Goal: Information Seeking & Learning: Learn about a topic

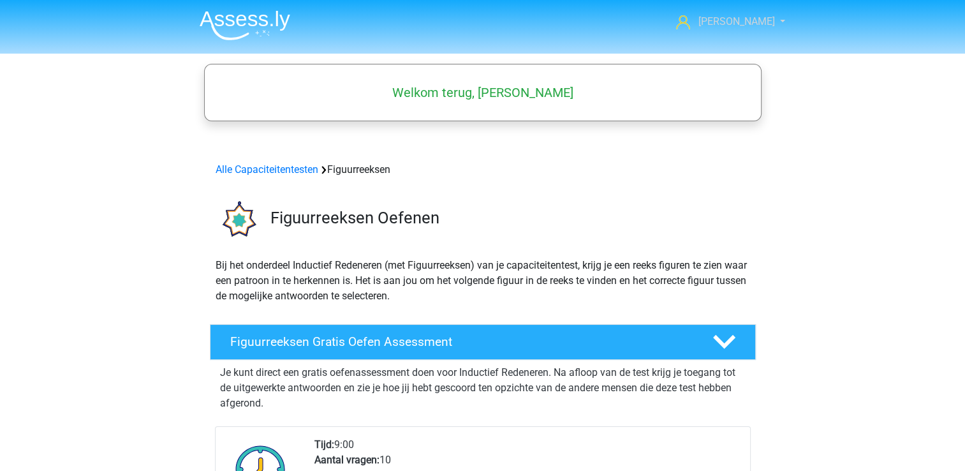
click at [761, 21] on span "[PERSON_NAME]" at bounding box center [736, 21] width 77 height 12
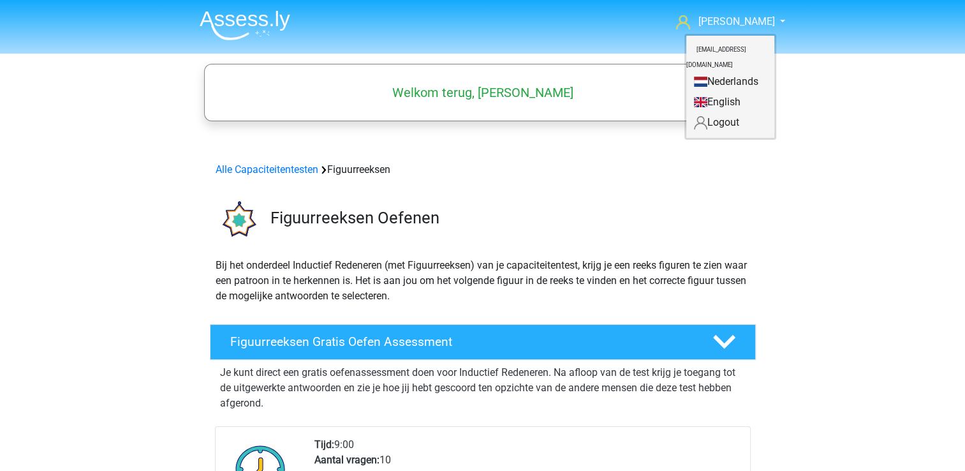
click at [724, 71] on link "Nederlands" at bounding box center [730, 81] width 88 height 20
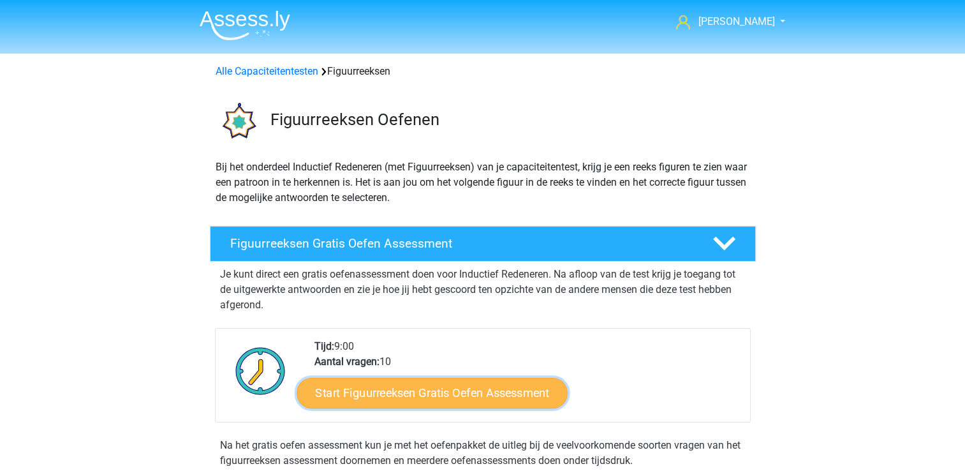
click at [380, 391] on link "Start Figuurreeksen Gratis Oefen Assessment" at bounding box center [431, 392] width 270 height 31
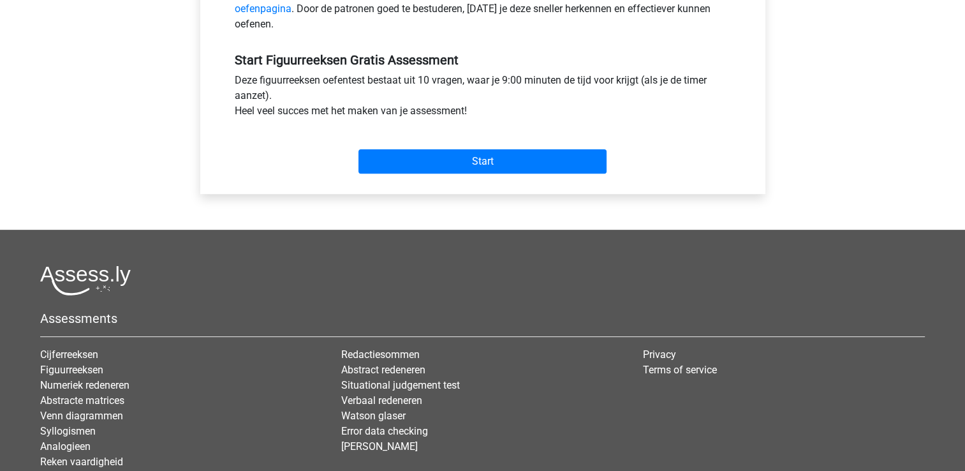
scroll to position [446, 0]
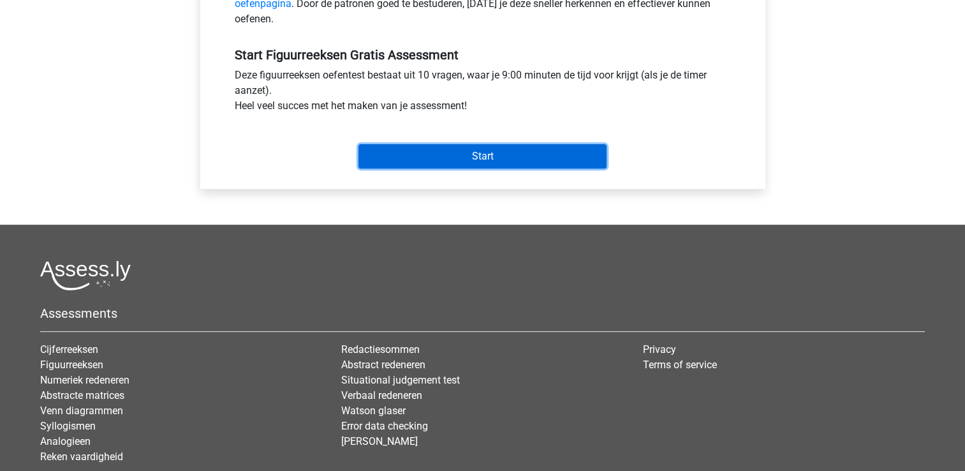
click at [479, 150] on input "Start" at bounding box center [482, 156] width 248 height 24
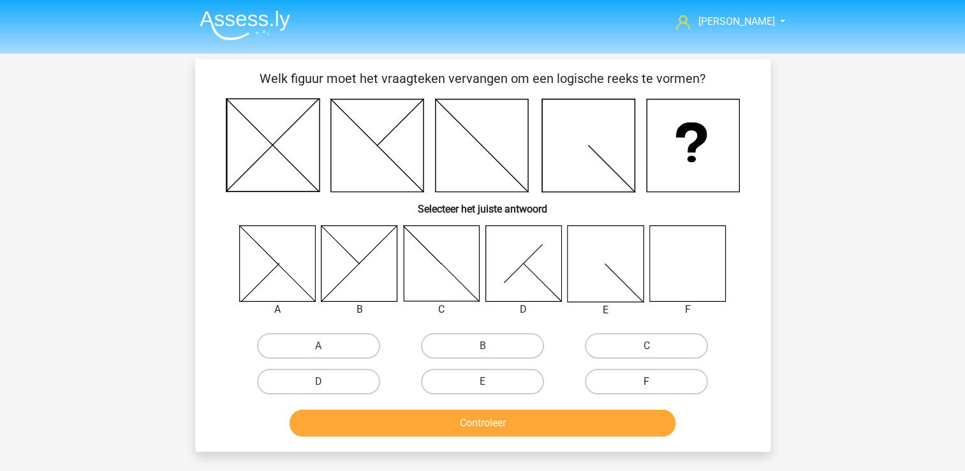
click at [628, 381] on label "F" at bounding box center [646, 382] width 123 height 26
click at [647, 381] on input "F" at bounding box center [651, 385] width 8 height 8
radio input "true"
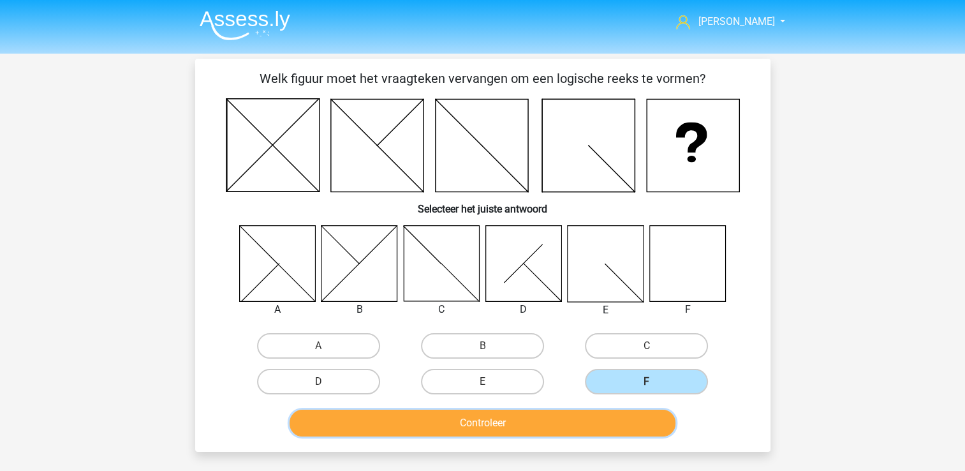
click at [574, 417] on button "Controleer" at bounding box center [482, 422] width 386 height 27
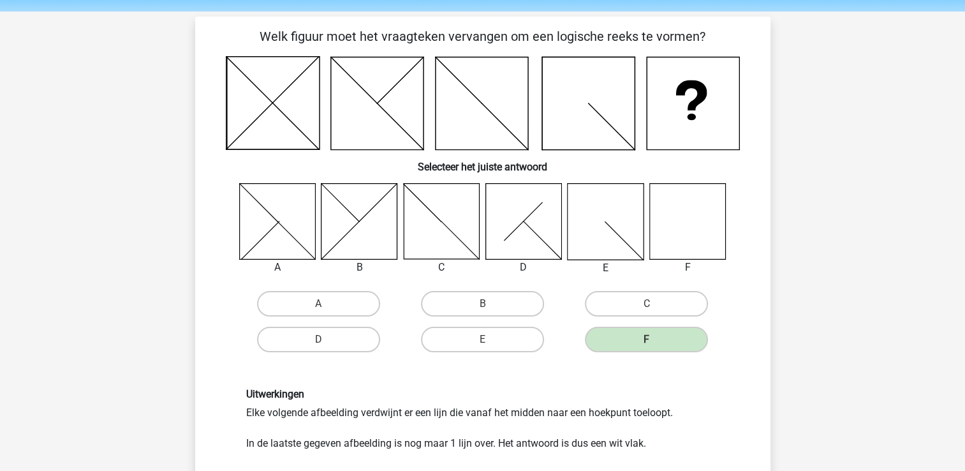
scroll to position [128, 0]
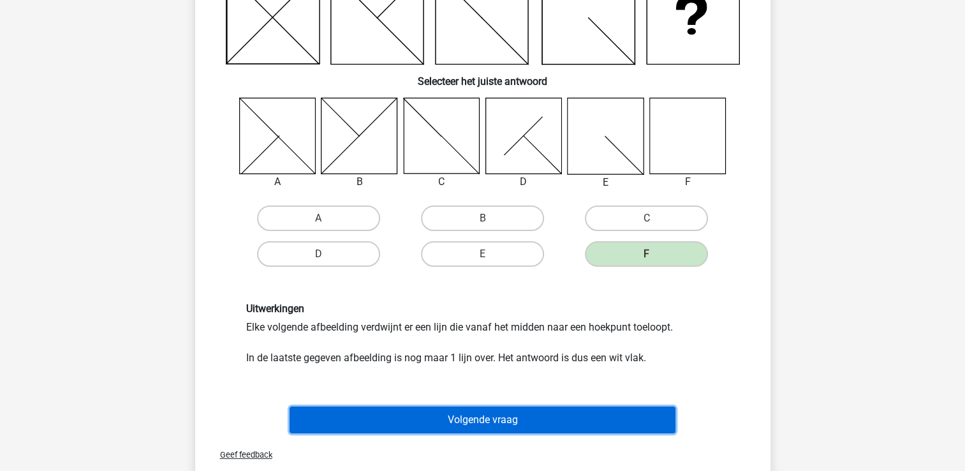
click at [476, 421] on button "Volgende vraag" at bounding box center [482, 419] width 386 height 27
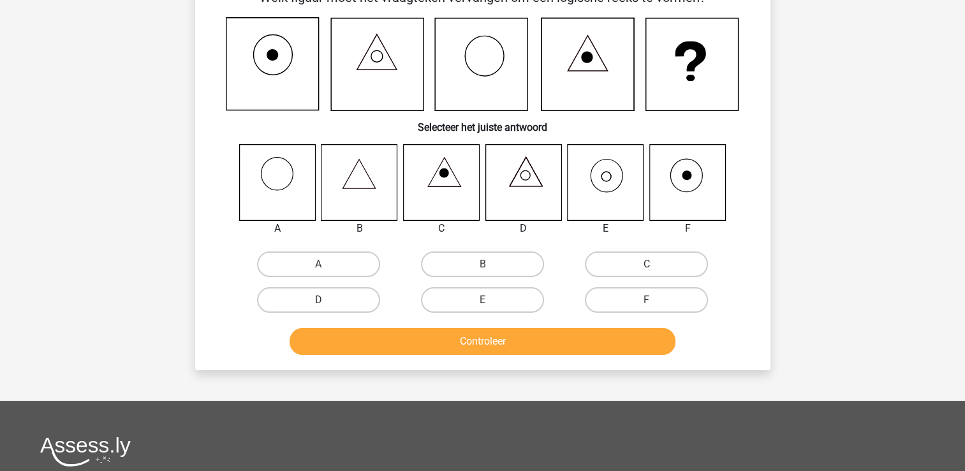
scroll to position [59, 0]
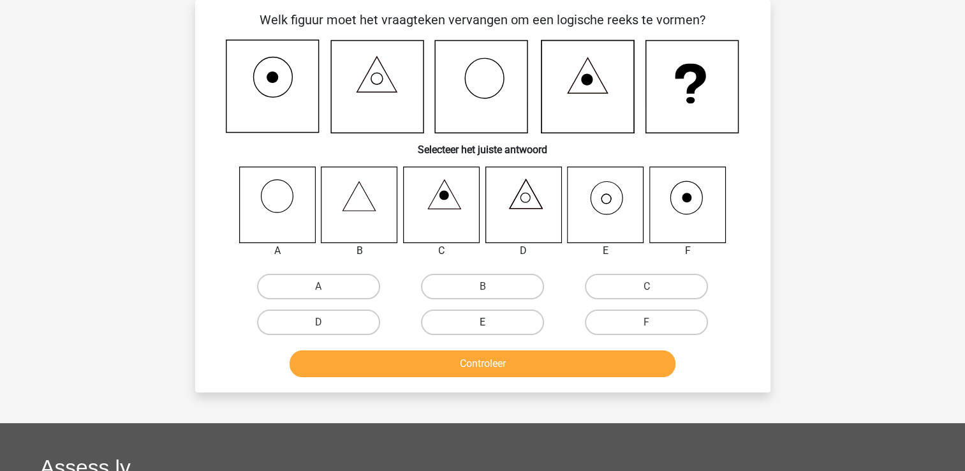
click at [474, 319] on label "E" at bounding box center [482, 322] width 123 height 26
click at [482, 322] on input "E" at bounding box center [486, 326] width 8 height 8
radio input "true"
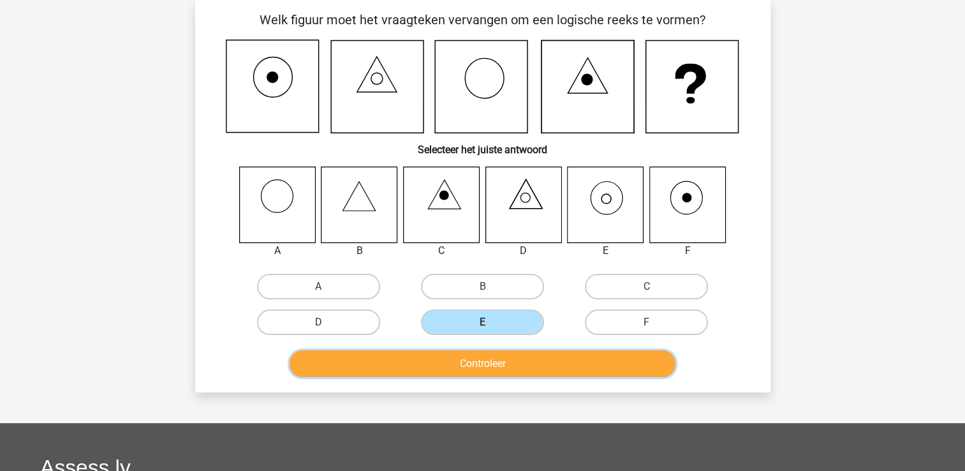
click at [485, 363] on button "Controleer" at bounding box center [482, 363] width 386 height 27
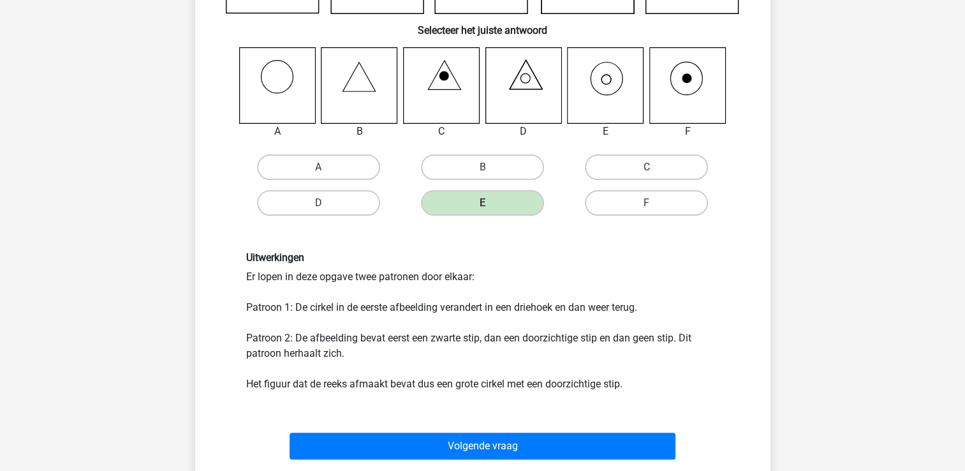
scroll to position [186, 0]
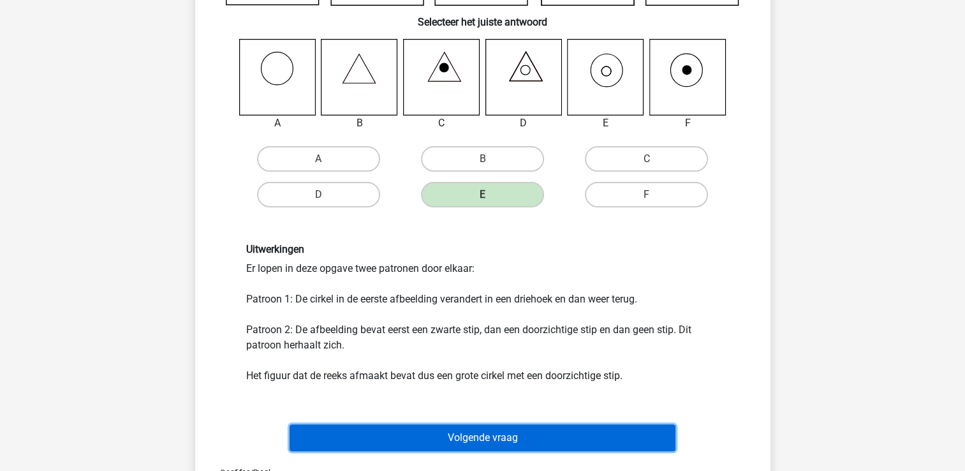
click at [488, 439] on button "Volgende vraag" at bounding box center [482, 437] width 386 height 27
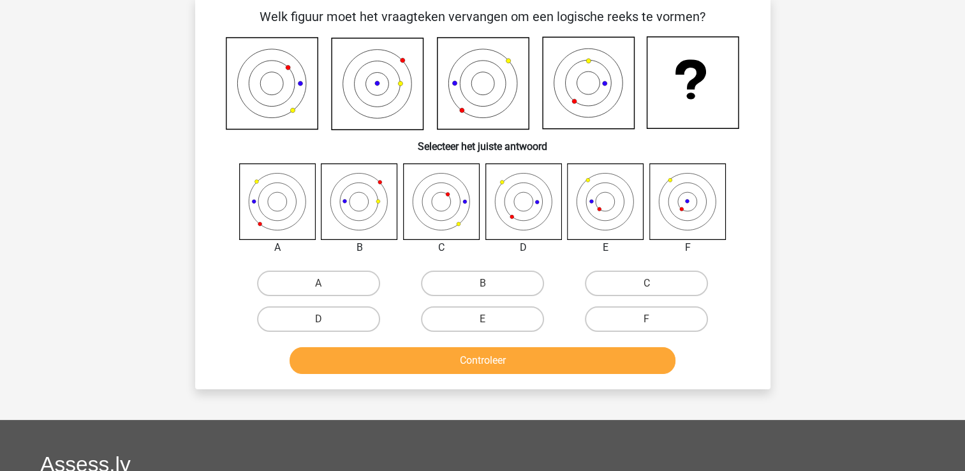
scroll to position [59, 0]
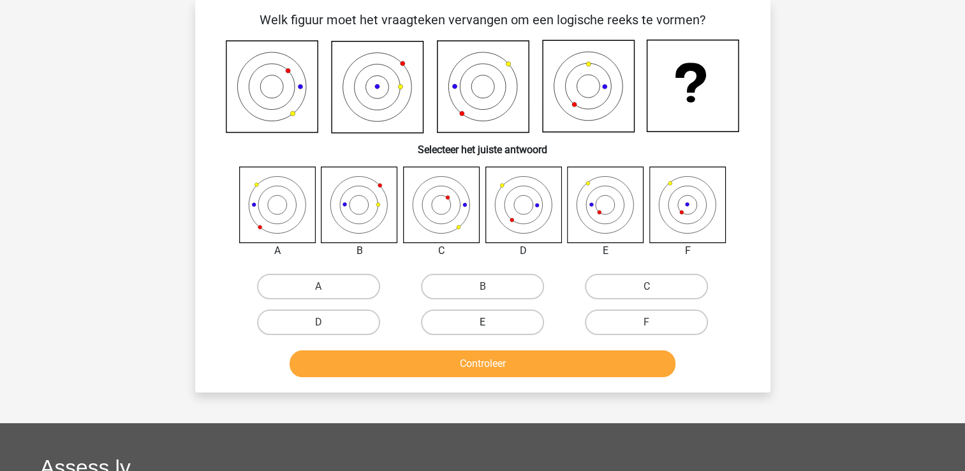
click at [502, 319] on label "E" at bounding box center [482, 322] width 123 height 26
click at [490, 322] on input "E" at bounding box center [486, 326] width 8 height 8
radio input "true"
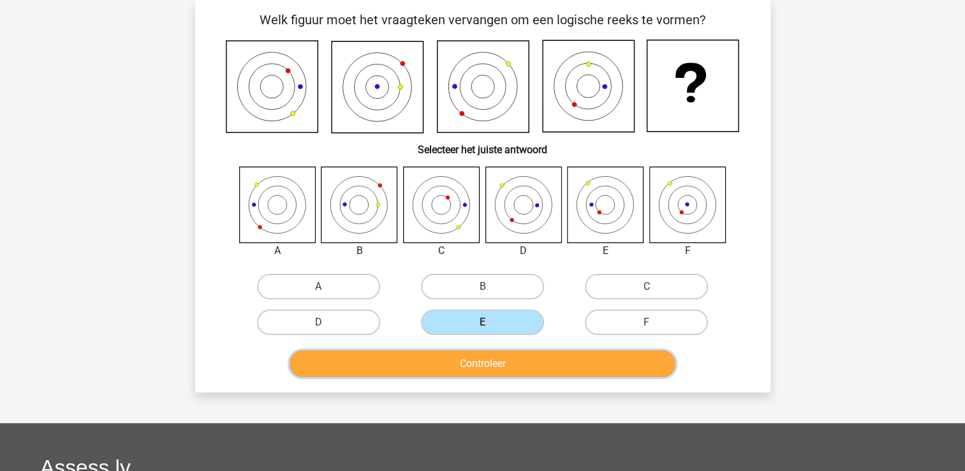
click at [500, 365] on button "Controleer" at bounding box center [482, 363] width 386 height 27
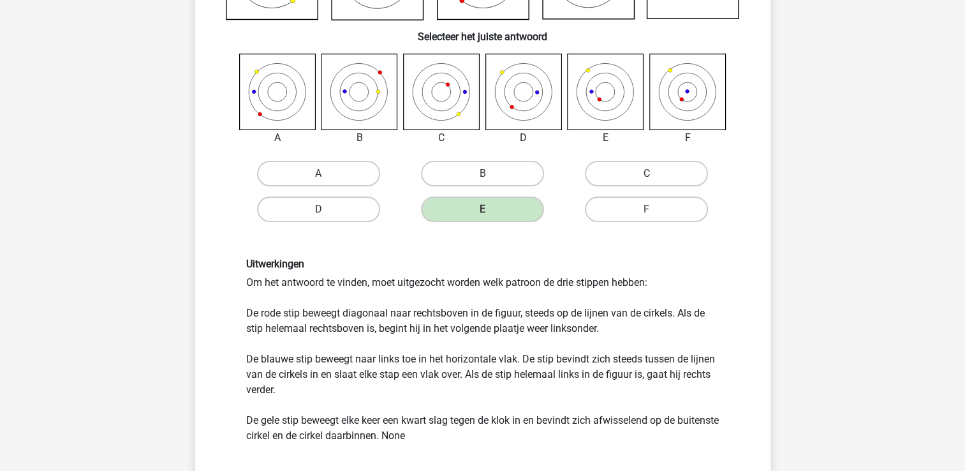
scroll to position [250, 0]
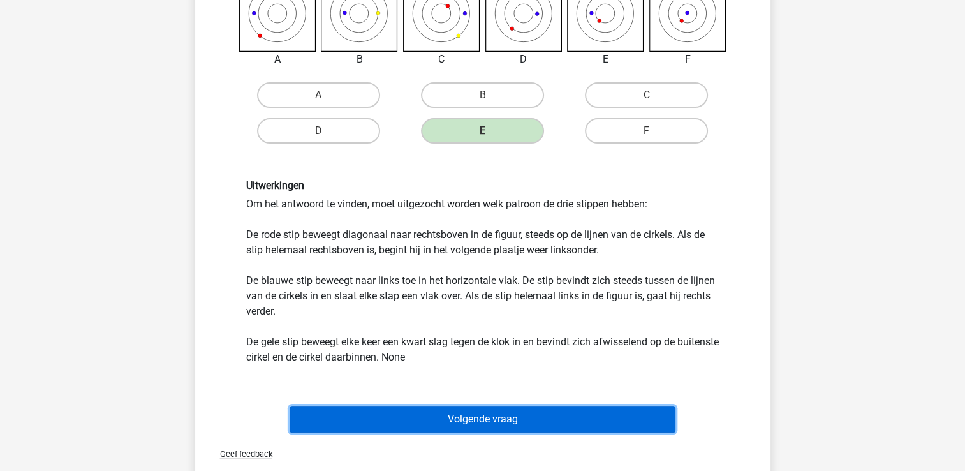
click at [437, 411] on button "Volgende vraag" at bounding box center [482, 419] width 386 height 27
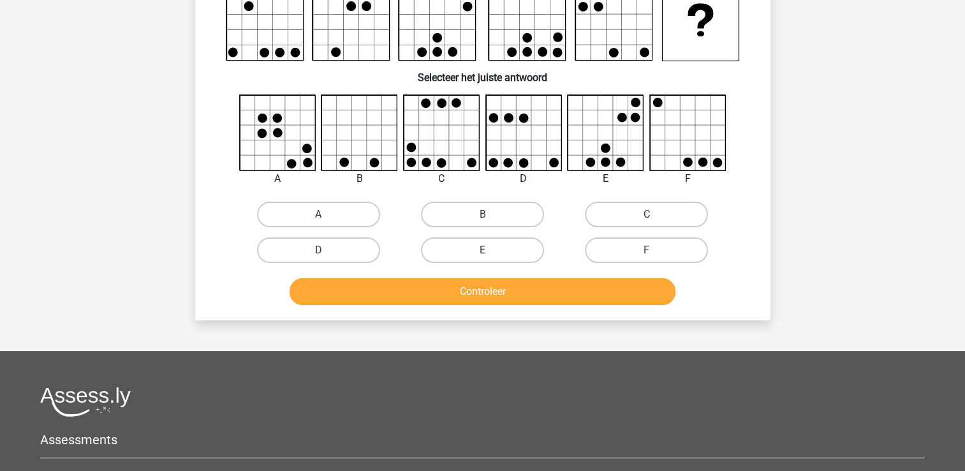
scroll to position [59, 0]
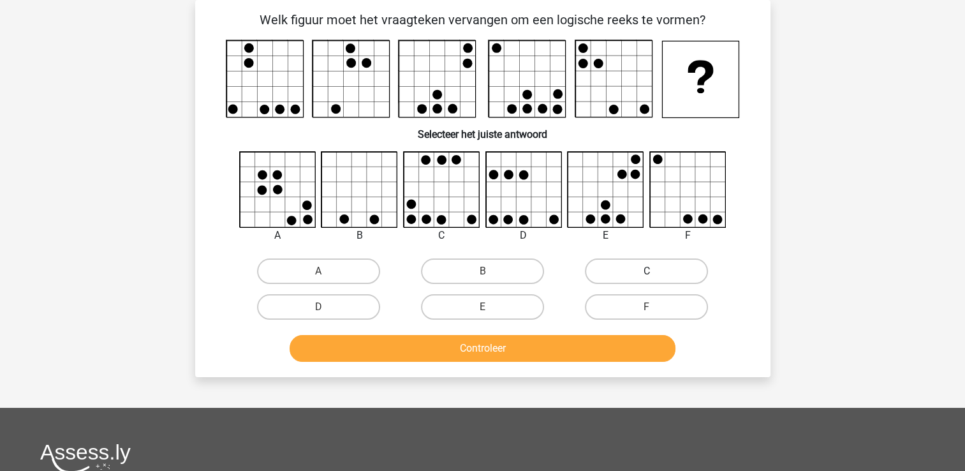
click at [659, 265] on label "C" at bounding box center [646, 271] width 123 height 26
click at [655, 271] on input "C" at bounding box center [651, 275] width 8 height 8
radio input "true"
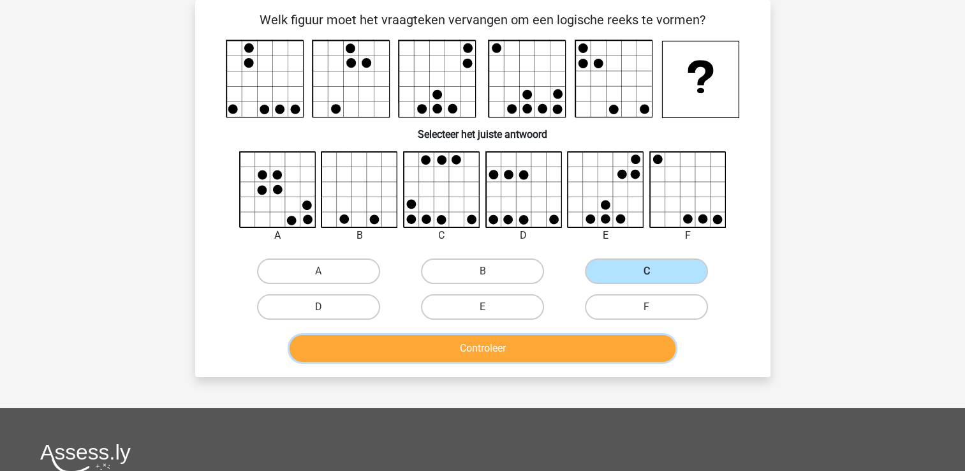
click at [508, 339] on button "Controleer" at bounding box center [482, 348] width 386 height 27
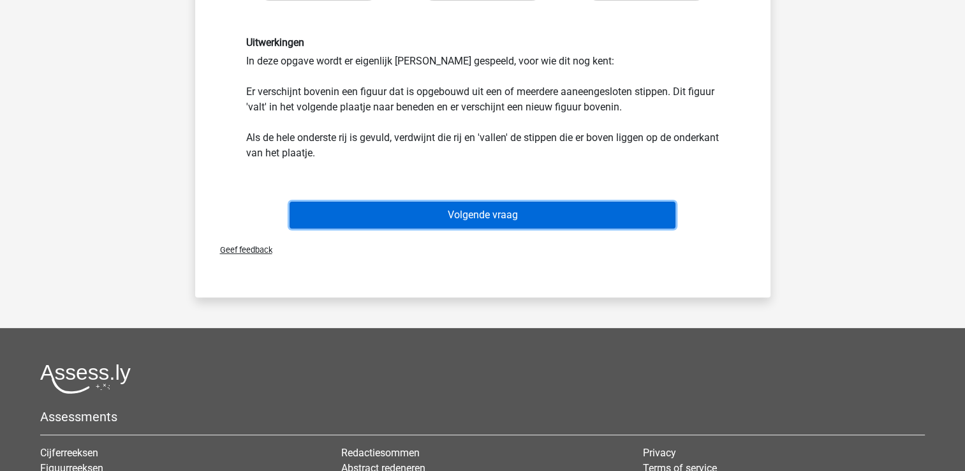
click at [499, 216] on button "Volgende vraag" at bounding box center [482, 214] width 386 height 27
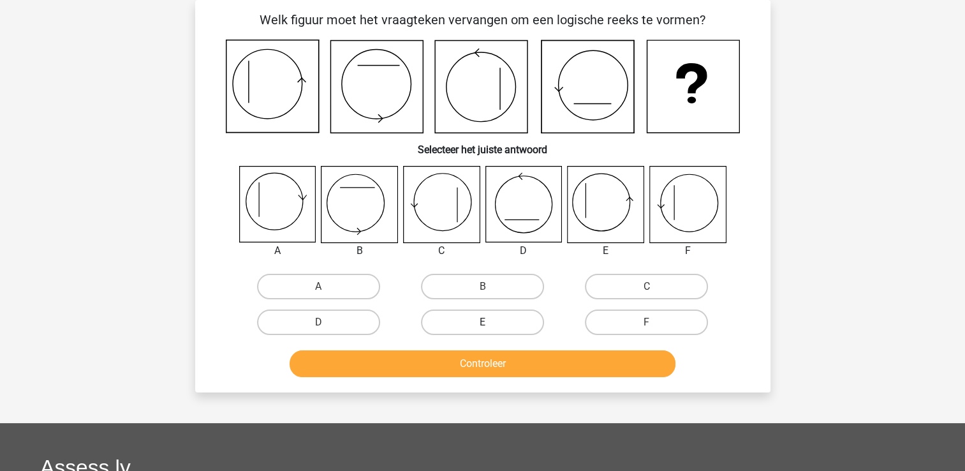
click at [500, 320] on label "E" at bounding box center [482, 322] width 123 height 26
click at [490, 322] on input "E" at bounding box center [486, 326] width 8 height 8
radio input "true"
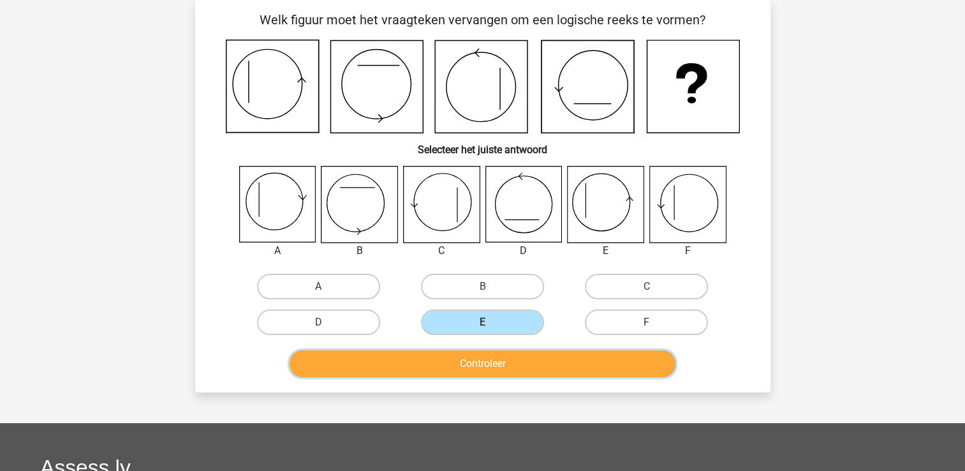
click at [487, 371] on button "Controleer" at bounding box center [482, 363] width 386 height 27
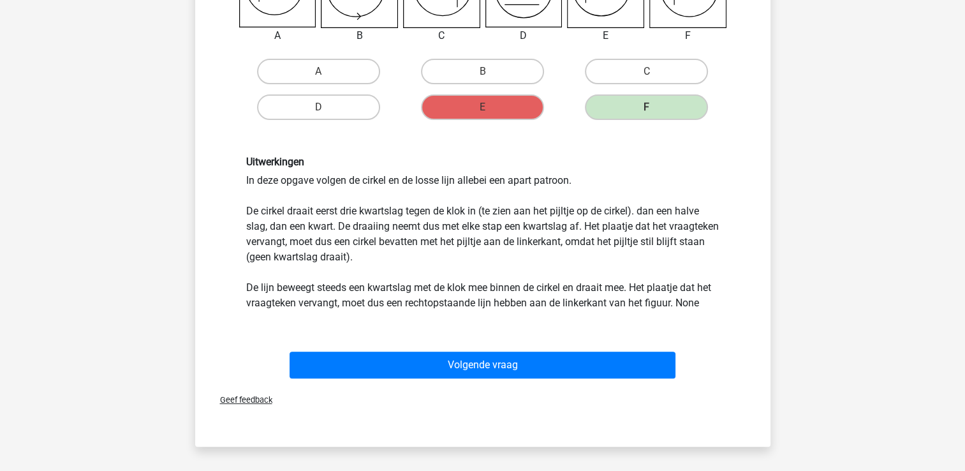
scroll to position [377, 0]
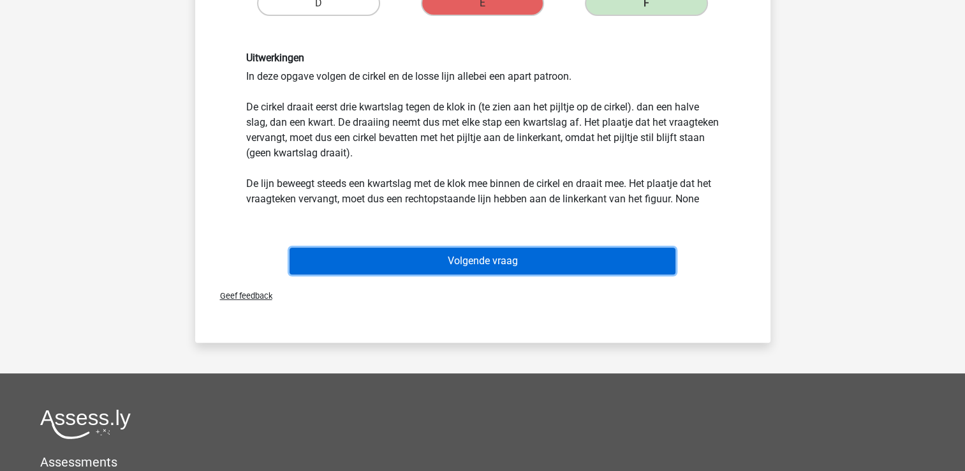
click at [482, 268] on button "Volgende vraag" at bounding box center [482, 260] width 386 height 27
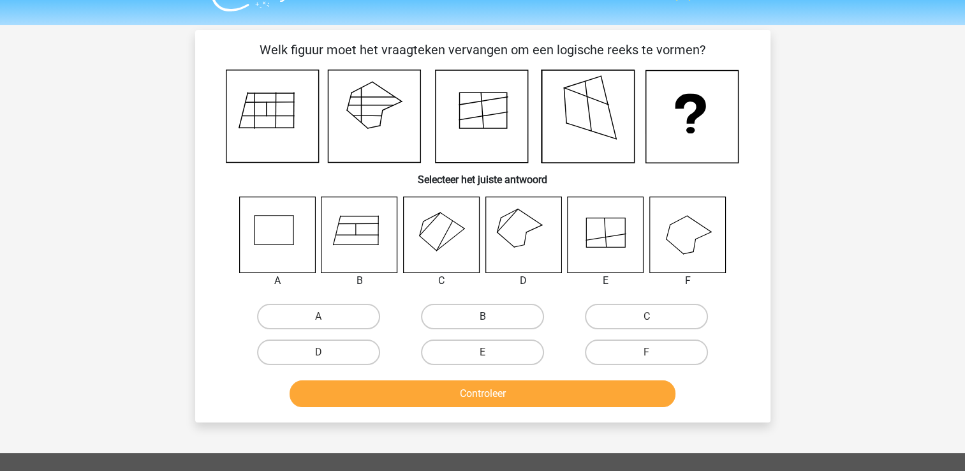
scroll to position [0, 0]
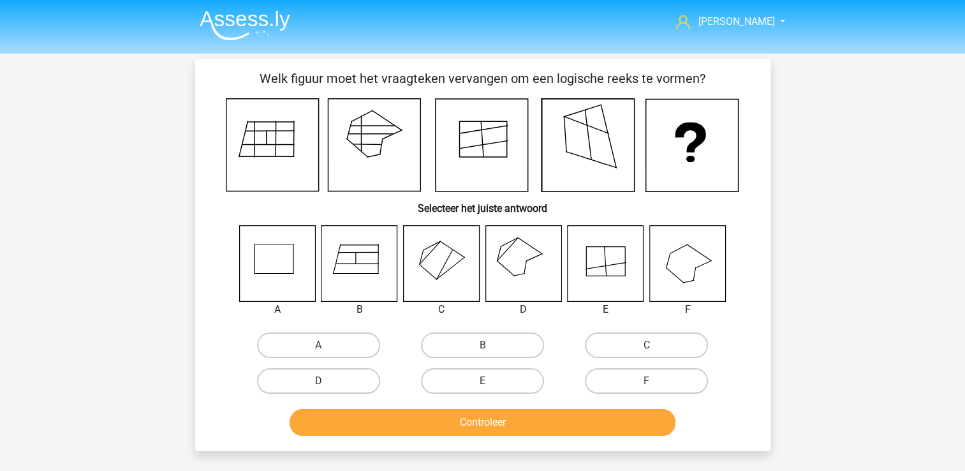
click at [483, 379] on label "E" at bounding box center [482, 381] width 123 height 26
click at [483, 381] on input "E" at bounding box center [486, 385] width 8 height 8
radio input "true"
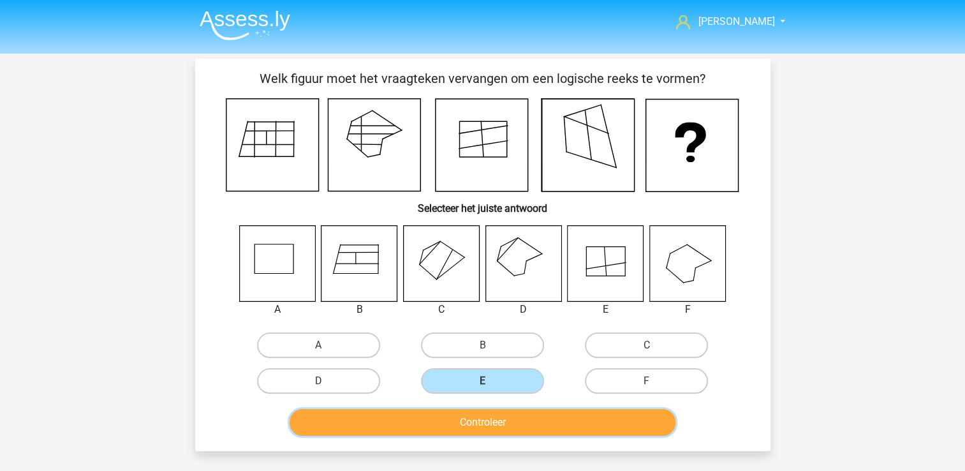
click at [485, 420] on button "Controleer" at bounding box center [482, 422] width 386 height 27
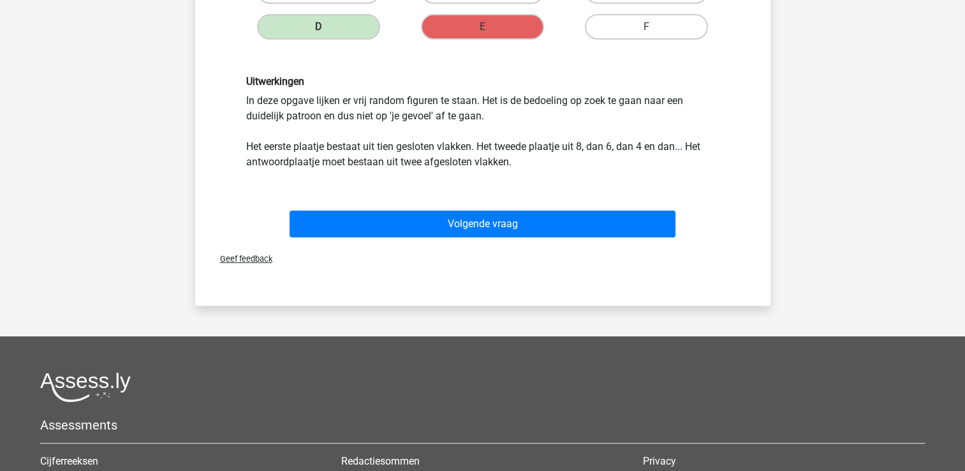
scroll to position [383, 0]
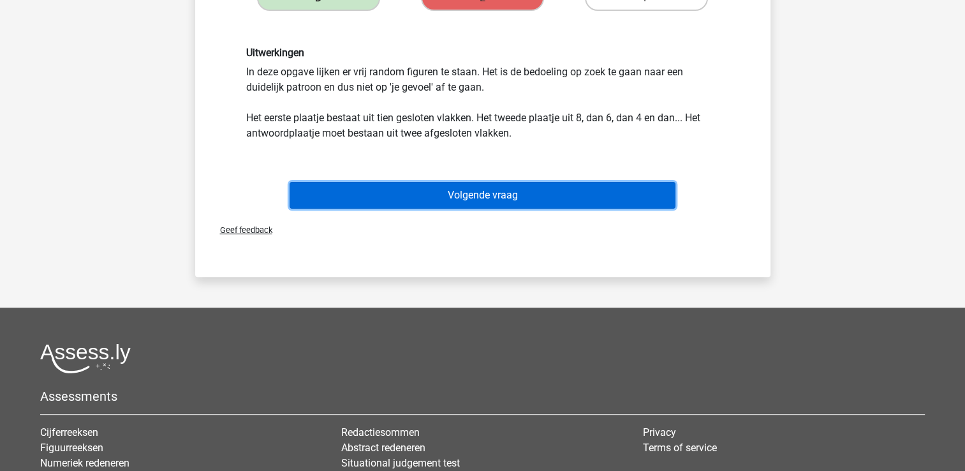
click at [501, 196] on button "Volgende vraag" at bounding box center [482, 195] width 386 height 27
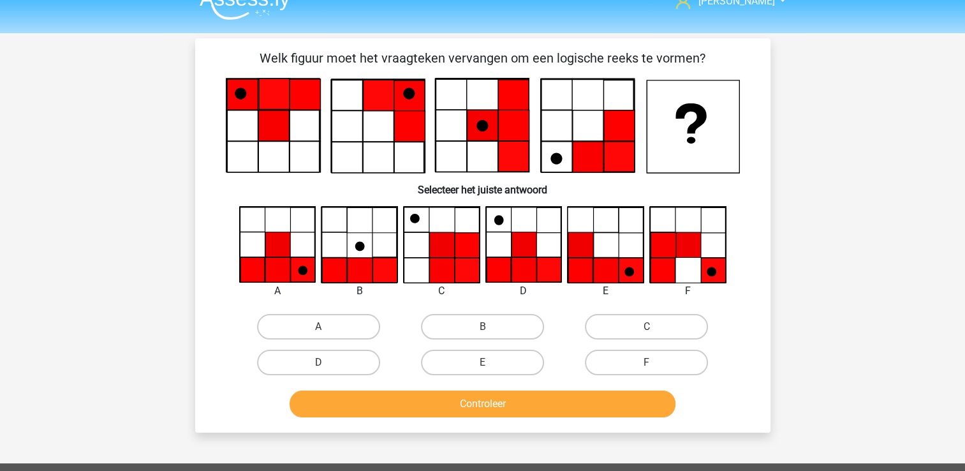
scroll to position [0, 0]
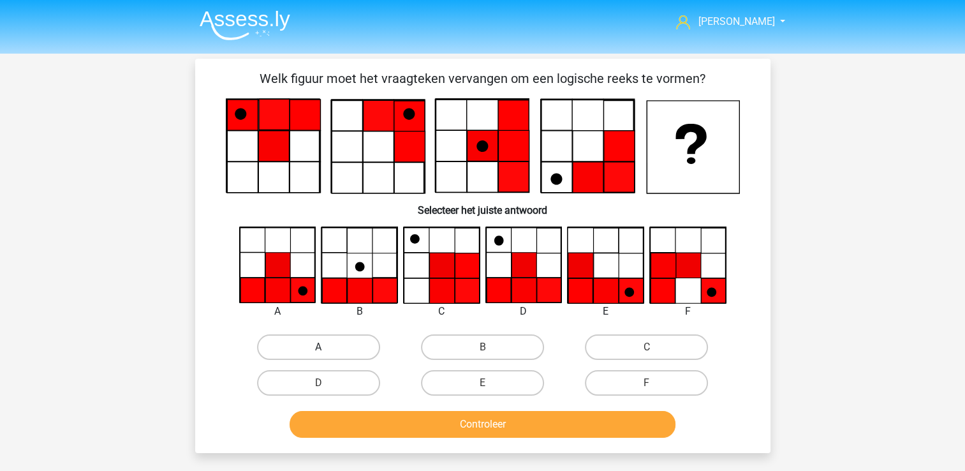
click at [327, 344] on label "A" at bounding box center [318, 347] width 123 height 26
click at [326, 347] on input "A" at bounding box center [322, 351] width 8 height 8
radio input "true"
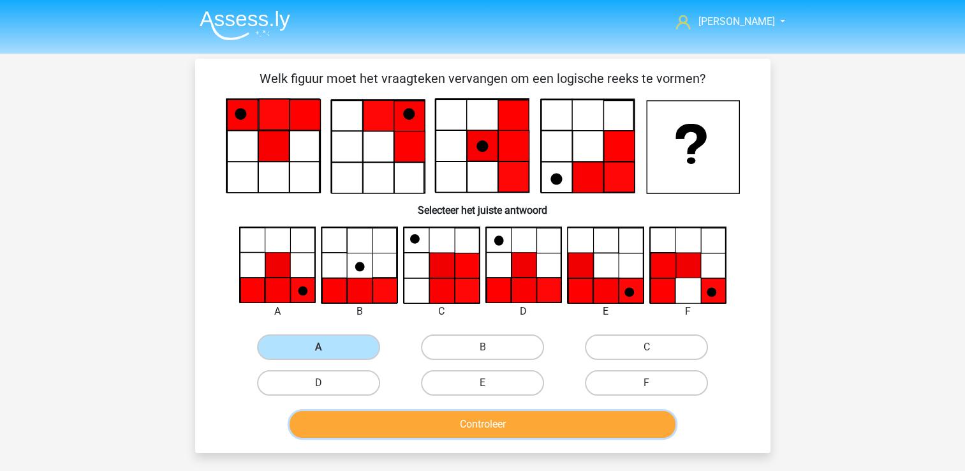
click at [457, 426] on button "Controleer" at bounding box center [482, 424] width 386 height 27
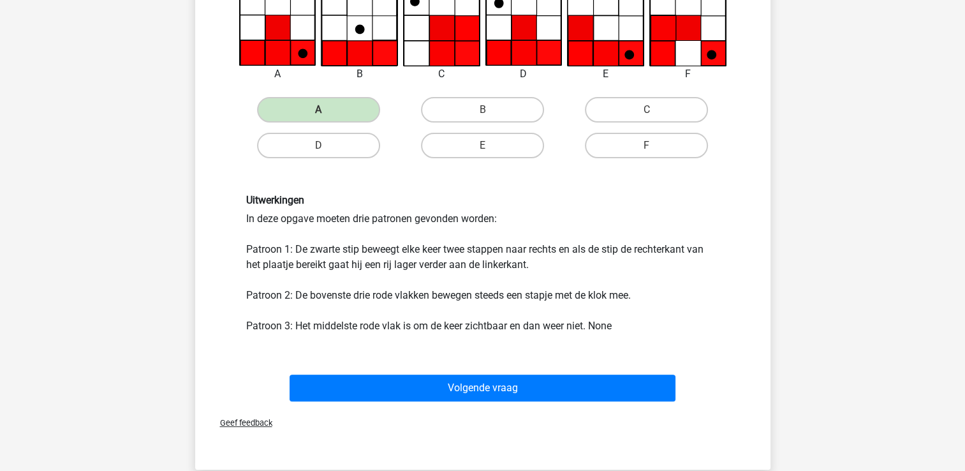
scroll to position [255, 0]
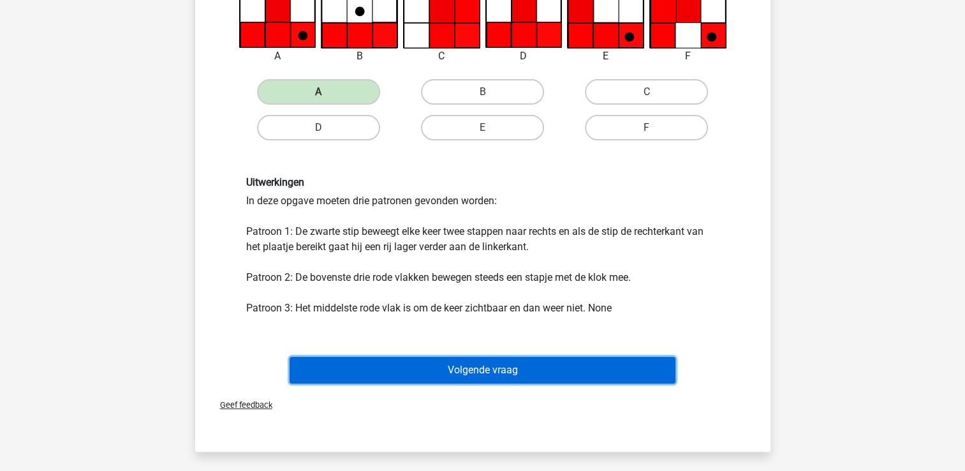
click at [468, 368] on button "Volgende vraag" at bounding box center [482, 369] width 386 height 27
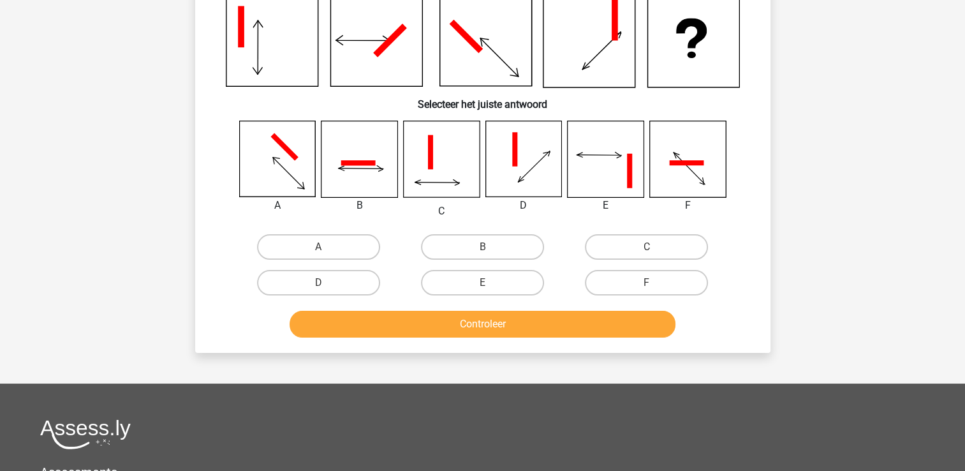
scroll to position [59, 0]
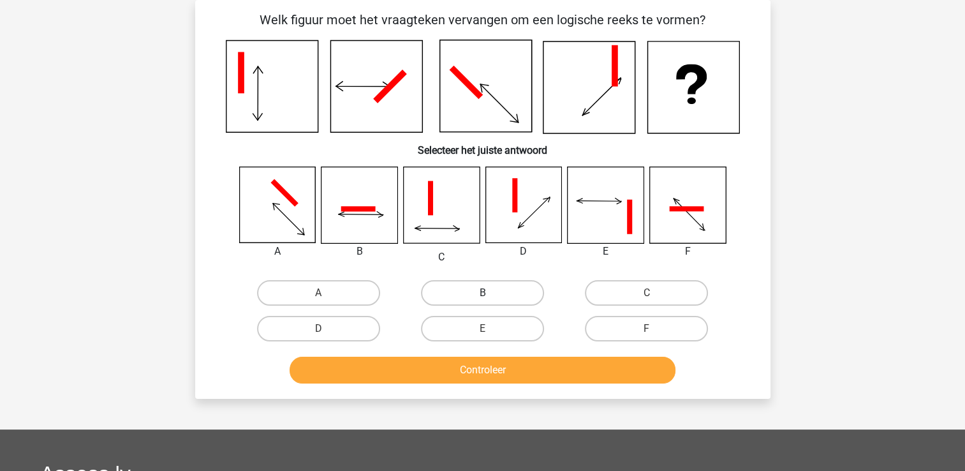
click at [495, 291] on label "B" at bounding box center [482, 293] width 123 height 26
click at [490, 293] on input "B" at bounding box center [486, 297] width 8 height 8
radio input "true"
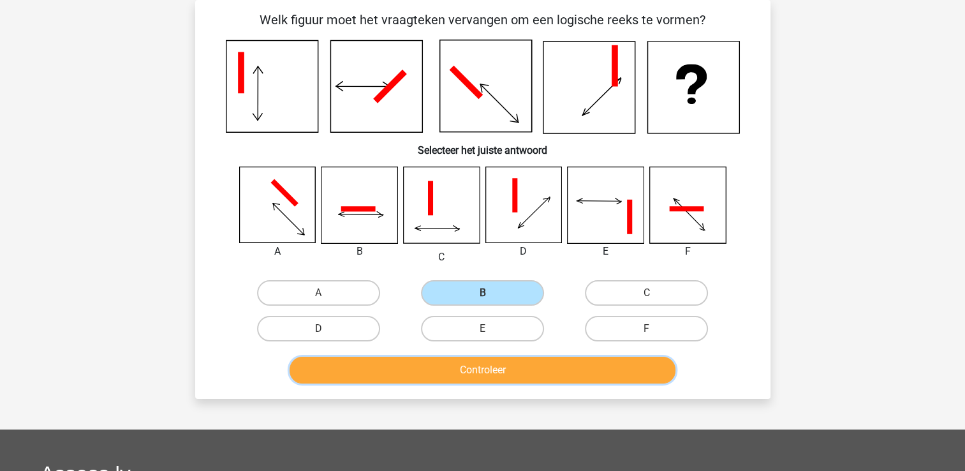
click at [502, 369] on button "Controleer" at bounding box center [482, 369] width 386 height 27
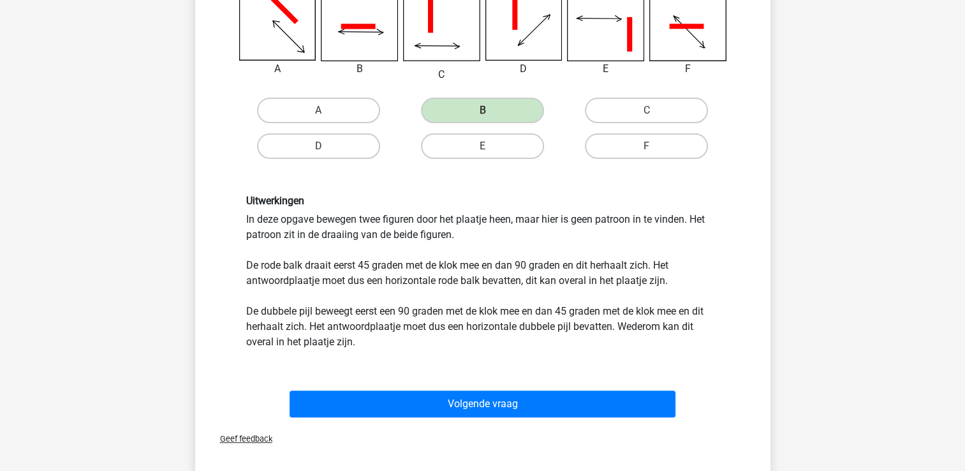
scroll to position [314, 0]
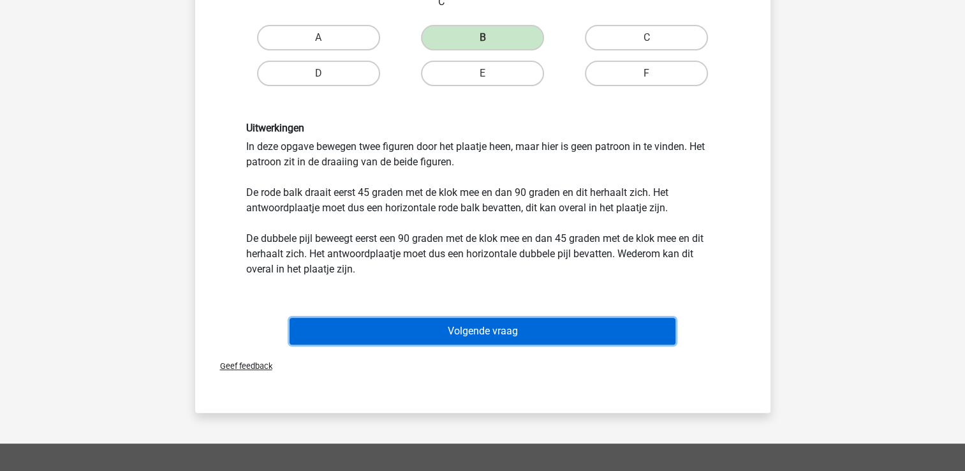
click at [467, 333] on button "Volgende vraag" at bounding box center [482, 331] width 386 height 27
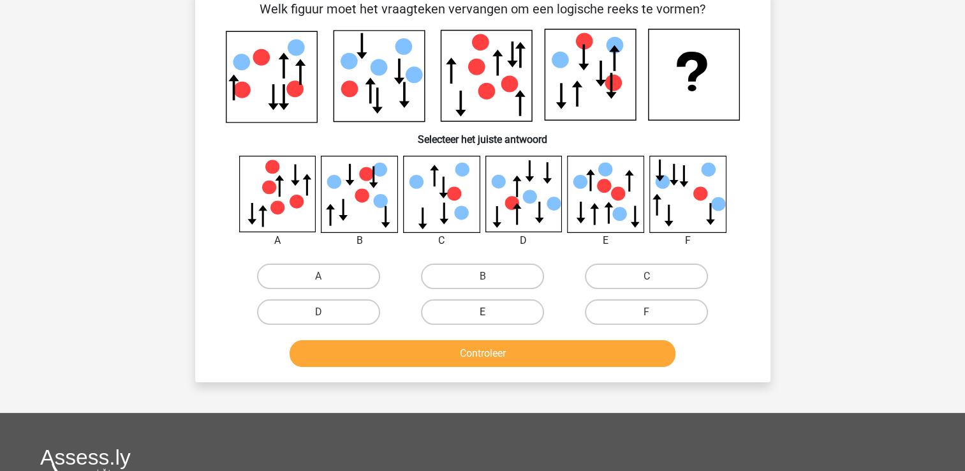
scroll to position [59, 0]
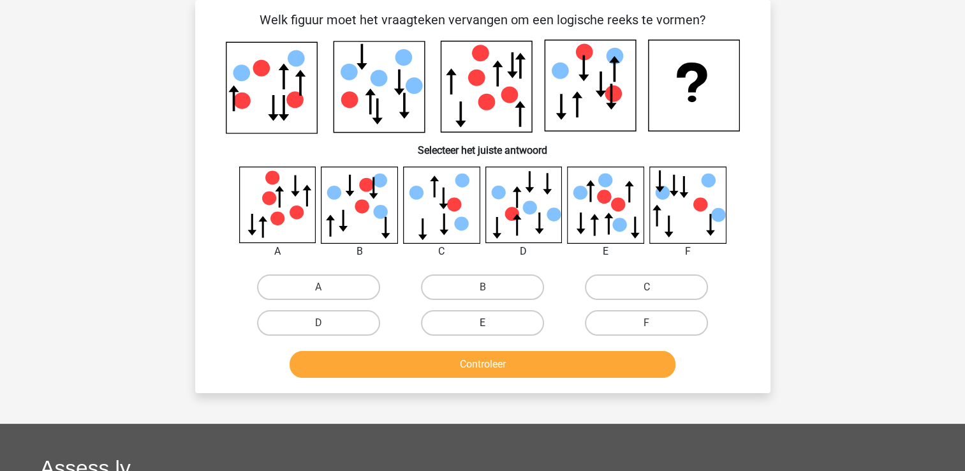
click at [501, 314] on label "E" at bounding box center [482, 323] width 123 height 26
click at [490, 323] on input "E" at bounding box center [486, 327] width 8 height 8
radio input "true"
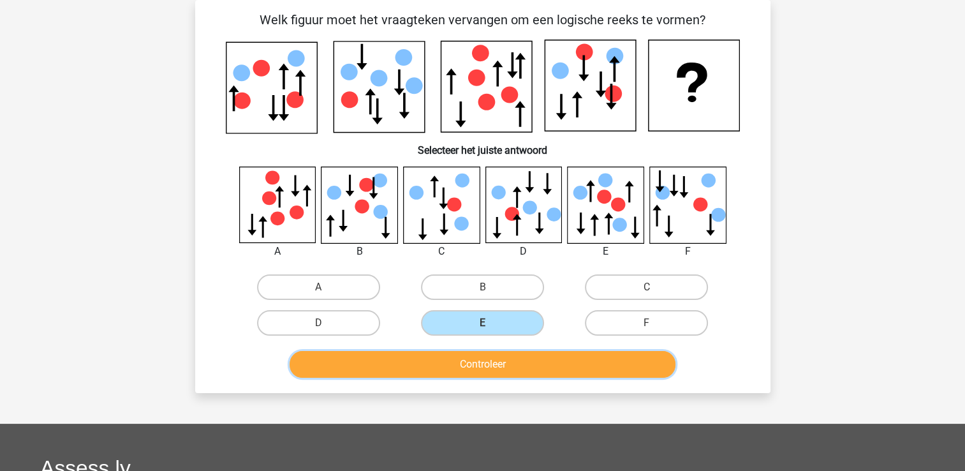
click at [504, 359] on button "Controleer" at bounding box center [482, 364] width 386 height 27
